Goal: Navigation & Orientation: Find specific page/section

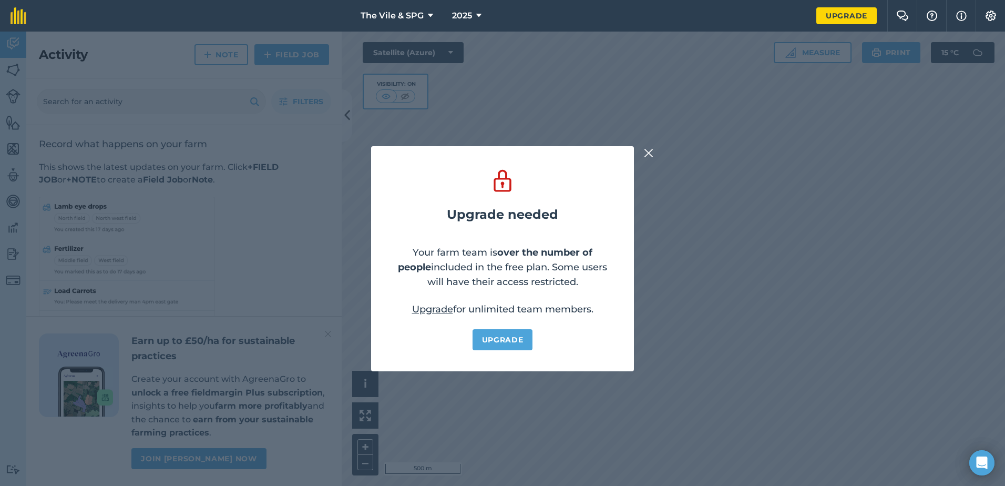
click at [649, 149] on img at bounding box center [648, 153] width 9 height 13
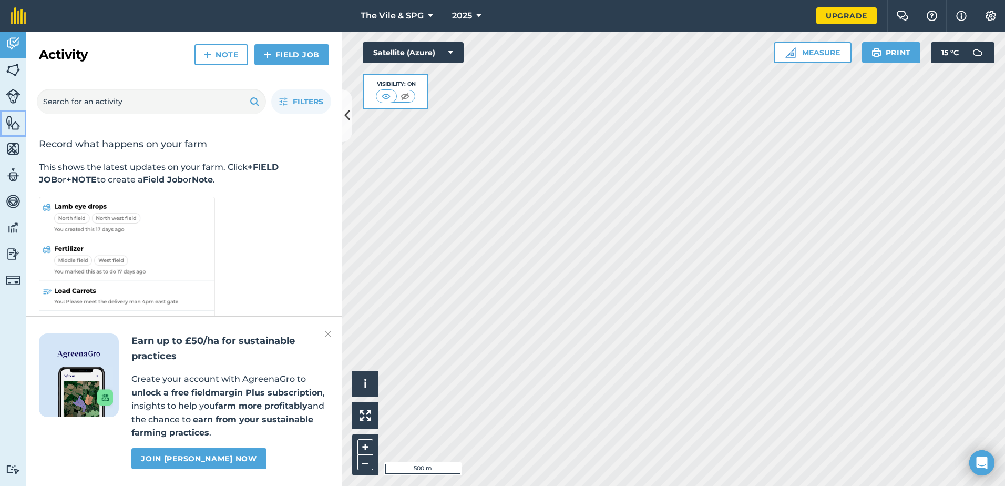
click at [20, 119] on img at bounding box center [13, 123] width 15 height 16
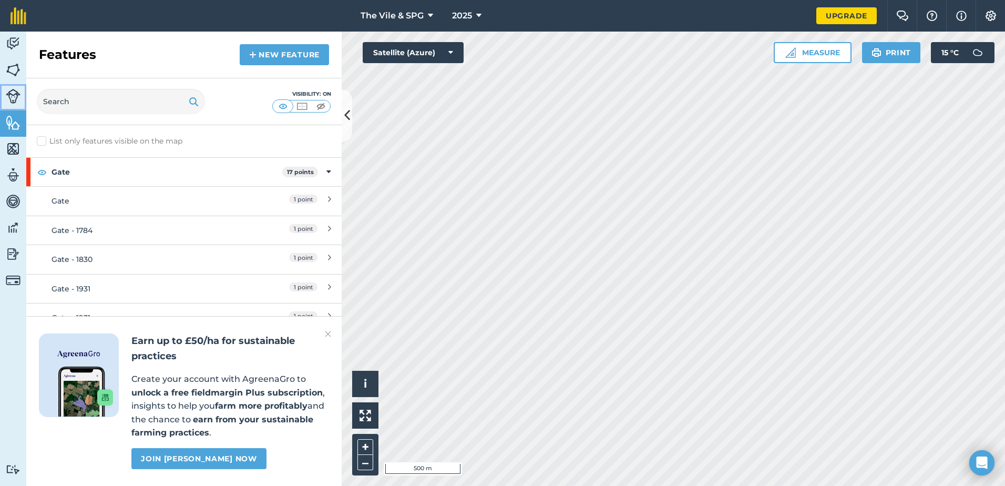
click at [12, 96] on img at bounding box center [13, 96] width 15 height 15
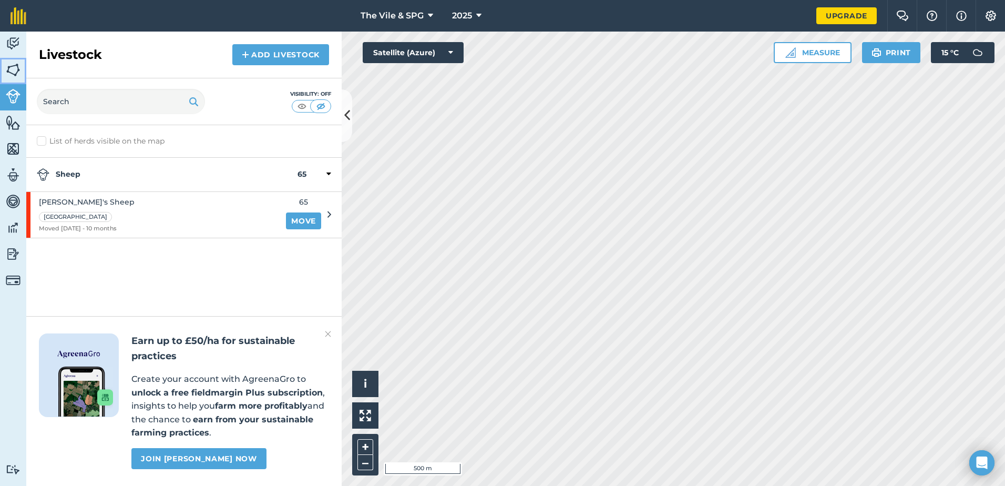
click at [13, 74] on img at bounding box center [13, 70] width 15 height 16
